Goal: Check status: Check status

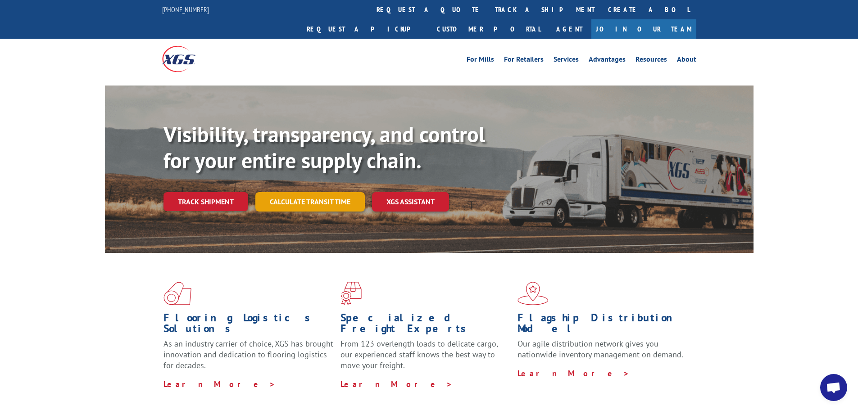
click at [328, 192] on link "Calculate transit time" at bounding box center [309, 201] width 109 height 19
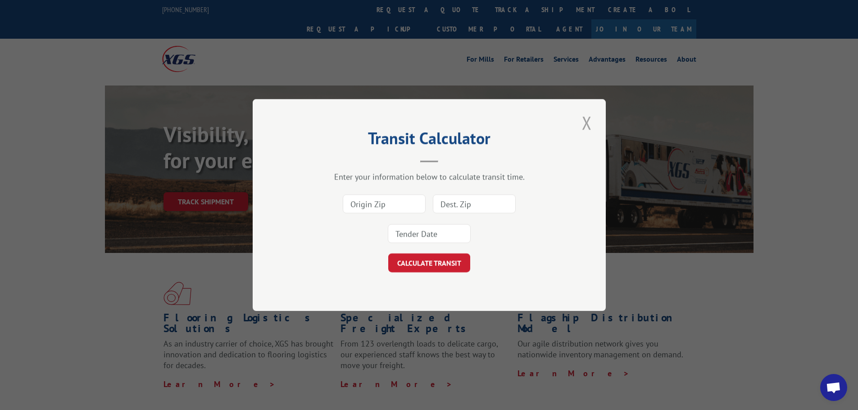
click at [588, 128] on button "Close modal" at bounding box center [586, 122] width 15 height 25
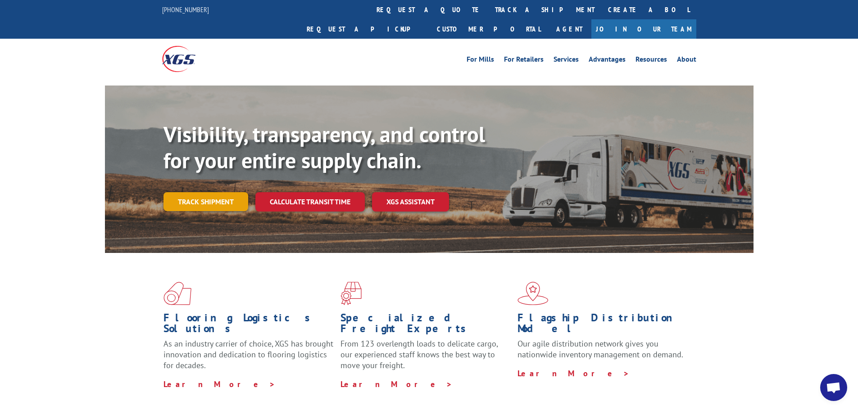
click at [224, 192] on link "Track shipment" at bounding box center [205, 201] width 85 height 19
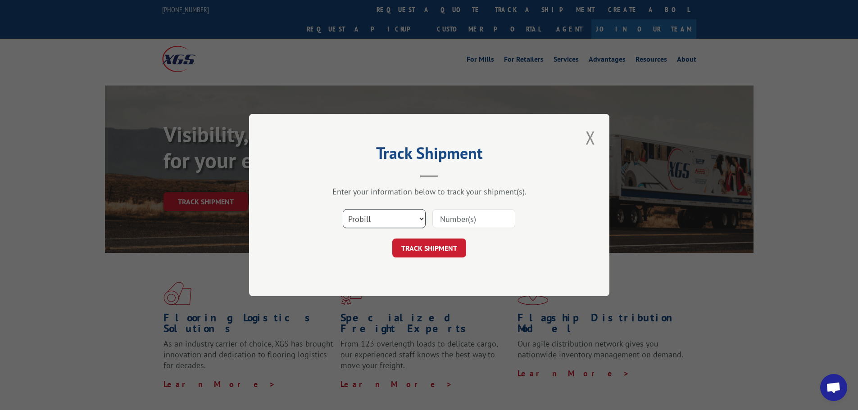
click at [395, 210] on select "Select category... Probill BOL PO" at bounding box center [384, 218] width 83 height 19
click at [343, 209] on select "Select category... Probill BOL PO" at bounding box center [384, 218] width 83 height 19
click at [457, 224] on input at bounding box center [473, 218] width 83 height 19
click at [383, 223] on select "Select category... Probill BOL PO" at bounding box center [384, 218] width 83 height 19
select select "probill"
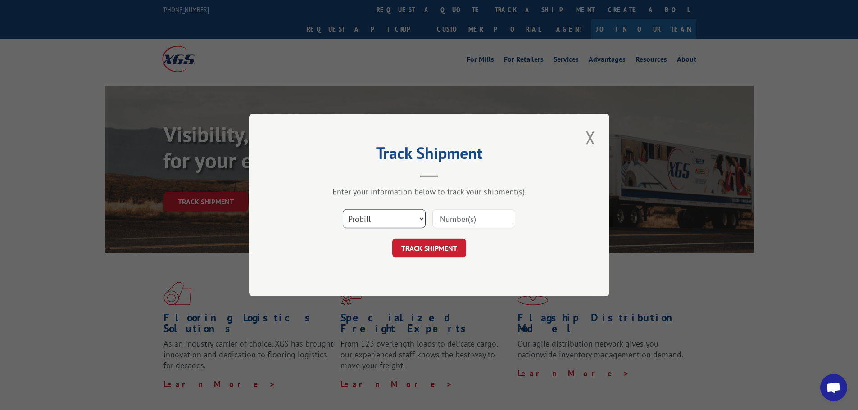
click at [343, 209] on select "Select category... Probill BOL PO" at bounding box center [384, 218] width 83 height 19
click at [464, 225] on input at bounding box center [473, 218] width 83 height 19
type input "8204434"
click at [439, 251] on button "TRACK SHIPMENT" at bounding box center [429, 248] width 74 height 19
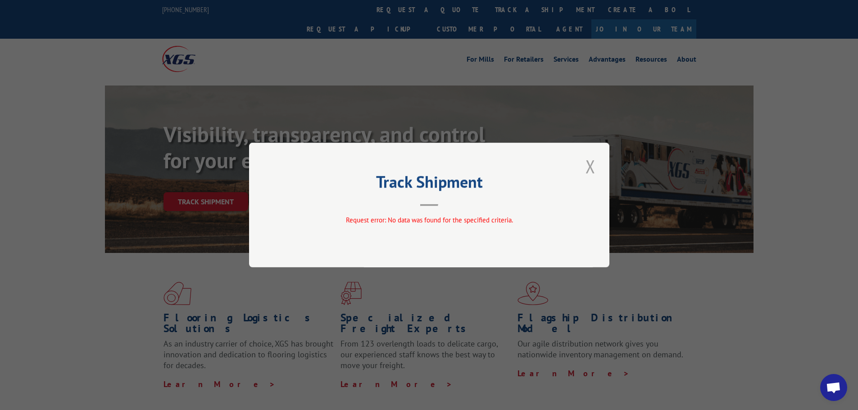
click at [598, 167] on div "Track Shipment Request error: No data was found for the specified criteria." at bounding box center [429, 205] width 360 height 125
click at [592, 166] on button "Close modal" at bounding box center [590, 166] width 15 height 25
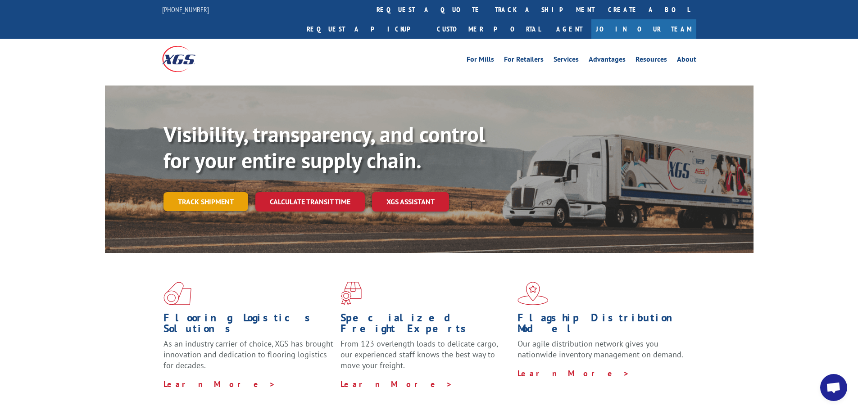
click at [222, 192] on link "Track shipment" at bounding box center [205, 201] width 85 height 19
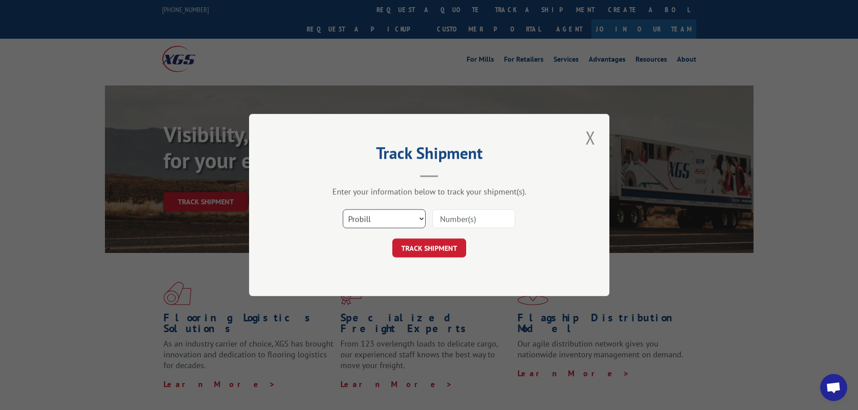
click at [405, 220] on select "Select category... Probill BOL PO" at bounding box center [384, 218] width 83 height 19
select select "bol"
click at [343, 209] on select "Select category... Probill BOL PO" at bounding box center [384, 218] width 83 height 19
click at [452, 222] on input at bounding box center [473, 218] width 83 height 19
type input "8204434"
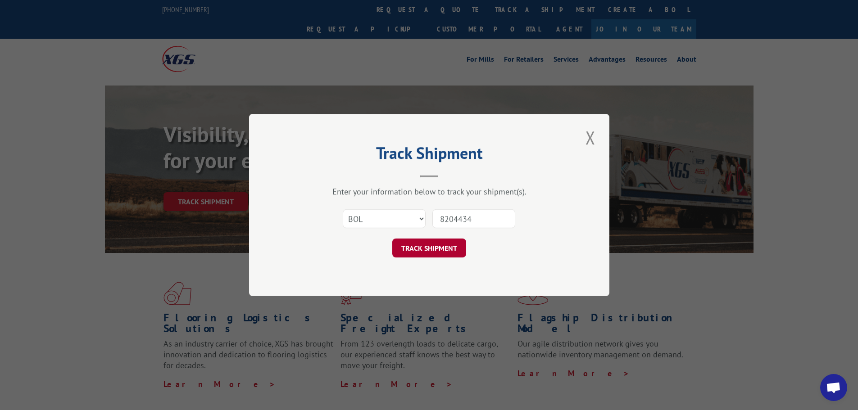
click at [430, 239] on button "TRACK SHIPMENT" at bounding box center [429, 248] width 74 height 19
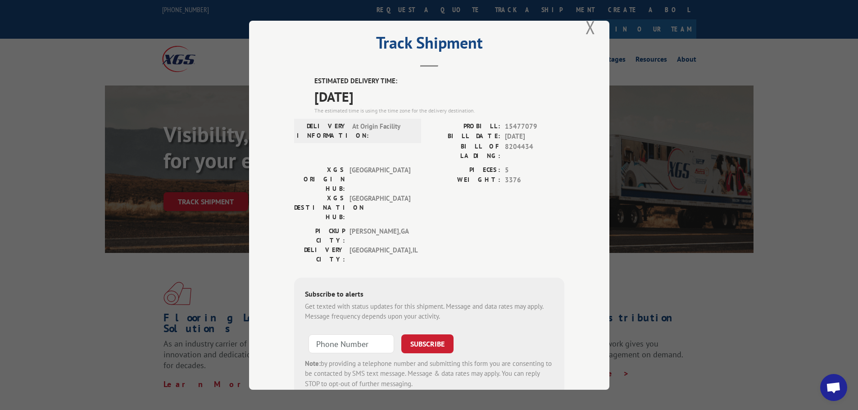
scroll to position [1, 0]
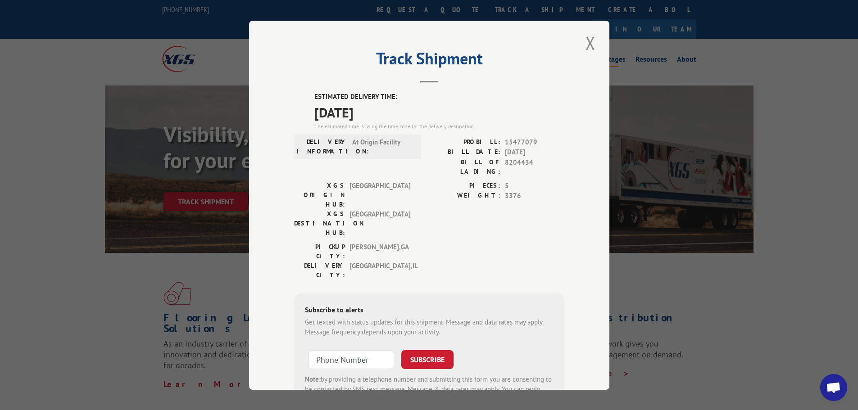
click at [591, 38] on button "Close modal" at bounding box center [590, 43] width 15 height 25
